Goal: Information Seeking & Learning: Learn about a topic

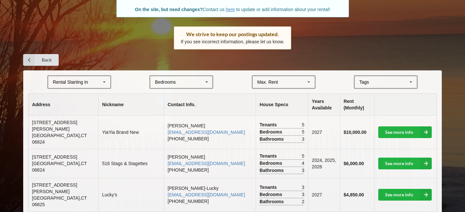
scroll to position [80, 0]
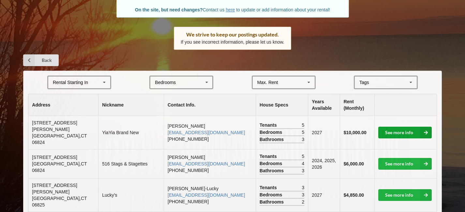
click at [392, 128] on link "See more info" at bounding box center [404, 133] width 53 height 12
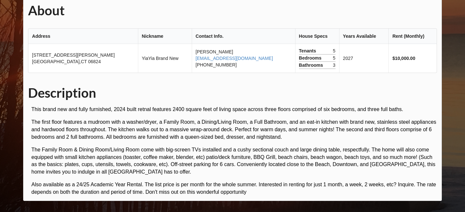
scroll to position [53, 0]
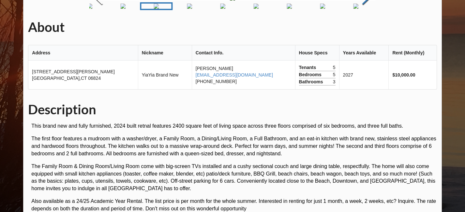
click at [325, 9] on img "Go to Slide 8" at bounding box center [322, 6] width 5 height 5
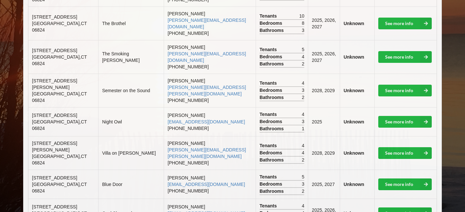
scroll to position [318, 0]
